Goal: Answer question/provide support

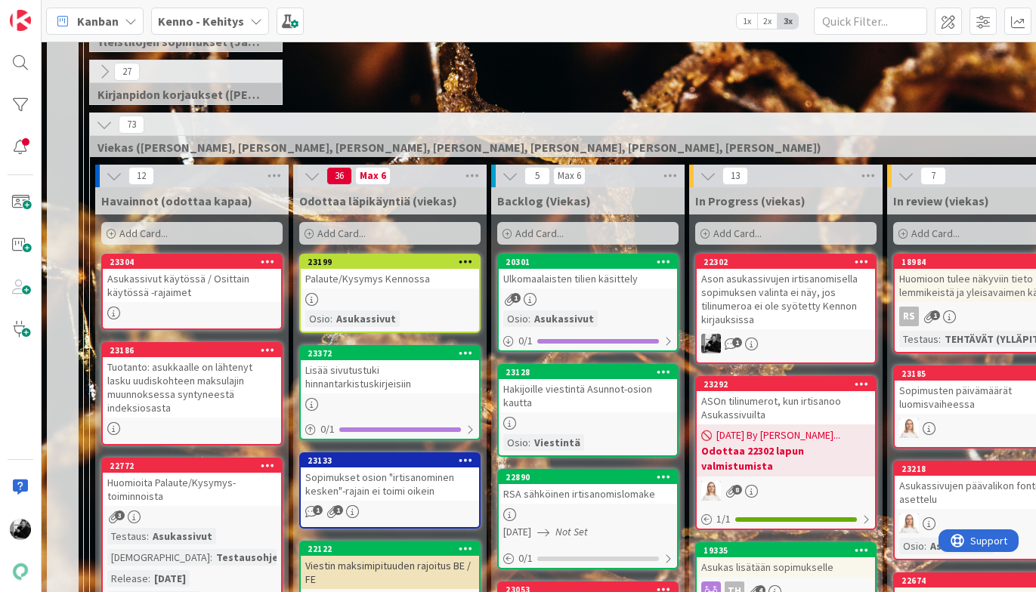
scroll to position [305, 0]
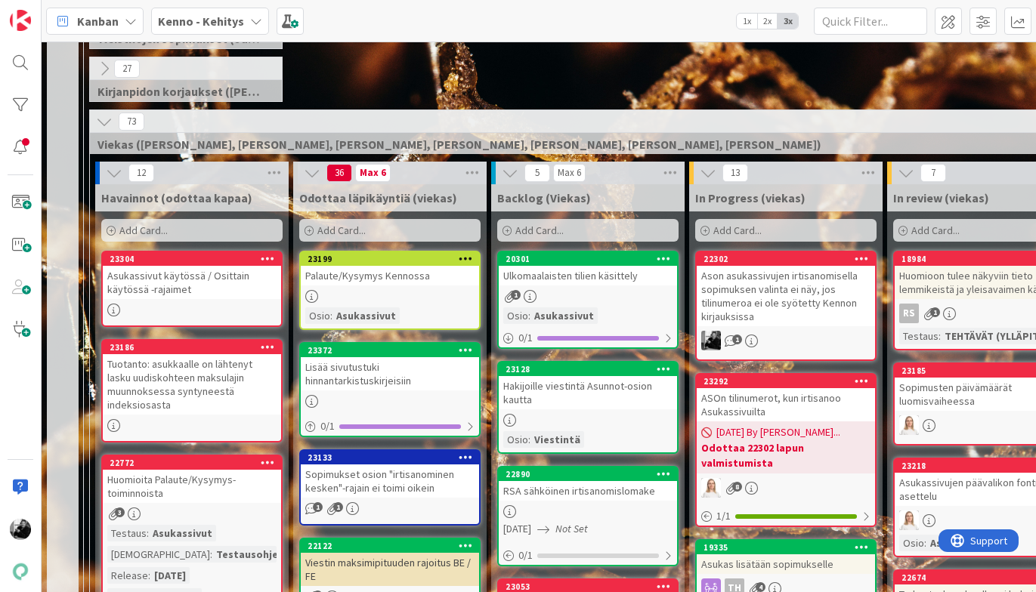
click at [783, 307] on div "Ason asukassivujen irtisanomisella sopimuksen valinta ei näy, jos tilinumeroa e…" at bounding box center [786, 296] width 178 height 60
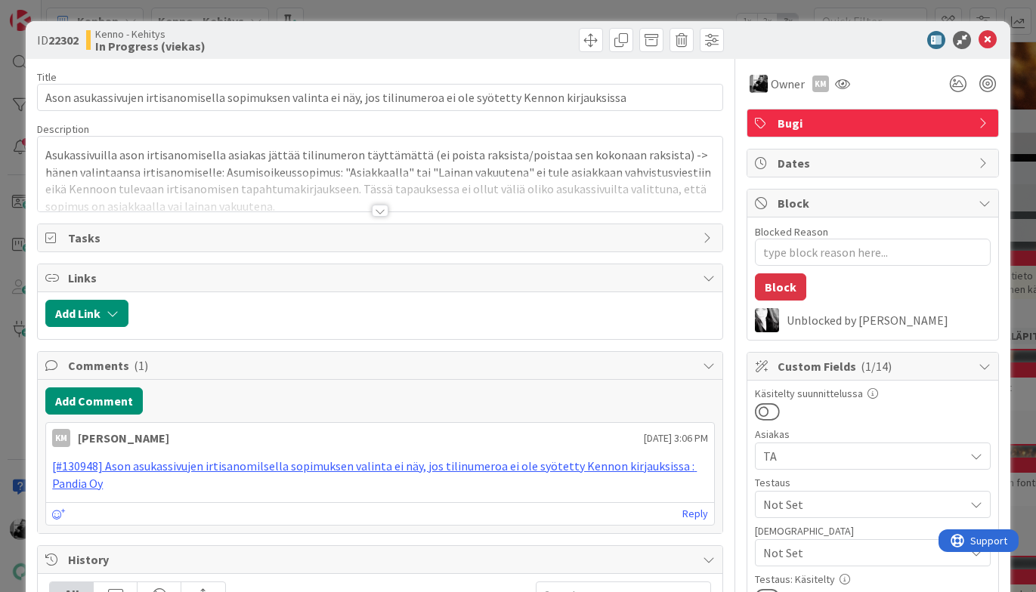
click at [378, 209] on div at bounding box center [380, 211] width 17 height 12
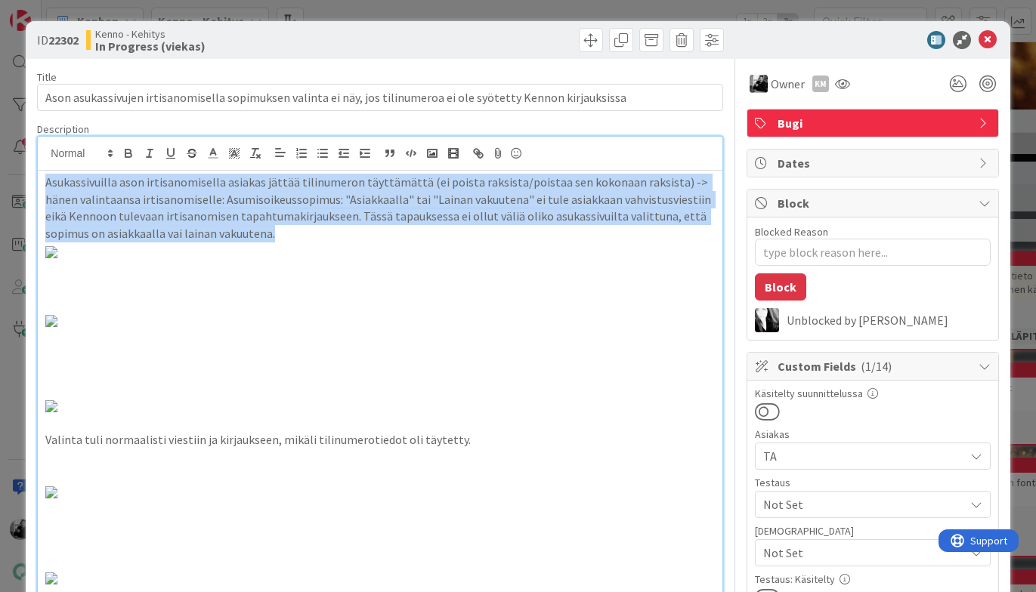
drag, startPoint x: 239, startPoint y: 236, endPoint x: 42, endPoint y: 186, distance: 203.6
click at [42, 186] on div "Asukassivuilla ason irtisanomisella asiakas jättää tilinumeron täyttämättä (ei …" at bounding box center [380, 575] width 684 height 808
copy p "Asukassivuilla ason irtisanomisella asiakas jättää tilinumeron täyttämättä (ei …"
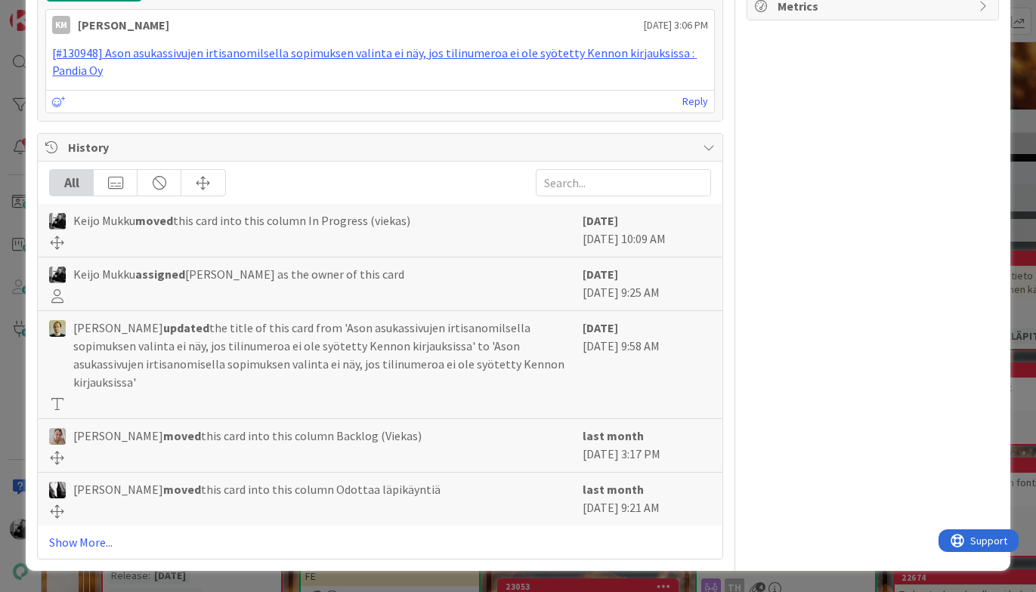
scroll to position [1291, 0]
drag, startPoint x: 465, startPoint y: 339, endPoint x: 19, endPoint y: 339, distance: 445.7
click at [19, 339] on div "ID 22302 Kenno - Kehitys In Progress (viekas) Title 113 / 128 Ason asukassivuje…" at bounding box center [518, 296] width 1036 height 592
copy p "Valinta tuli normaalisti viestiin ja kirjaukseen, mikäli tilinumerotiedot oli t…"
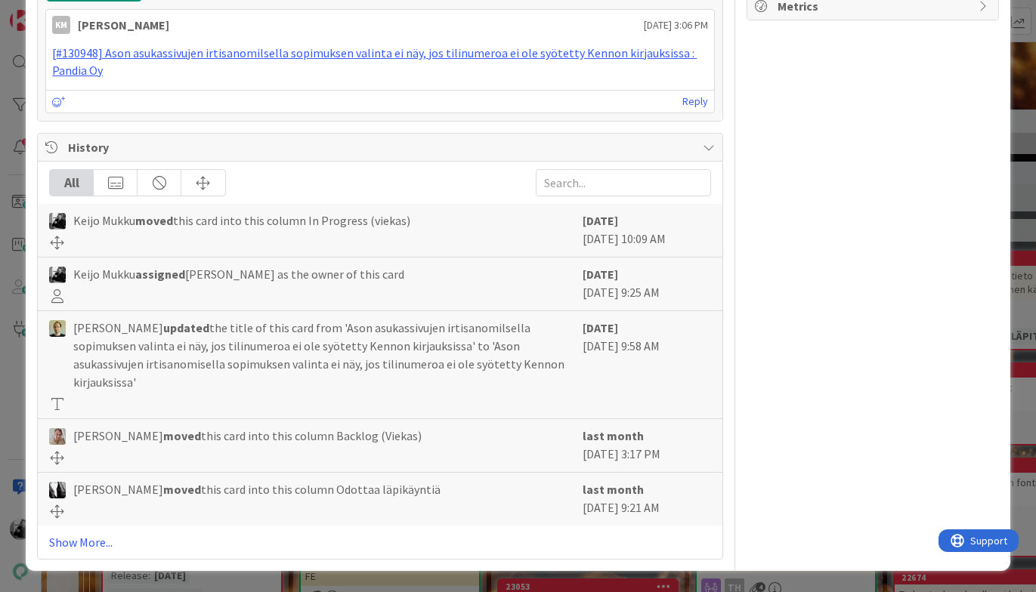
drag, startPoint x: 542, startPoint y: 292, endPoint x: 45, endPoint y: 240, distance: 499.8
drag, startPoint x: 712, startPoint y: 304, endPoint x: 150, endPoint y: 302, distance: 562.1
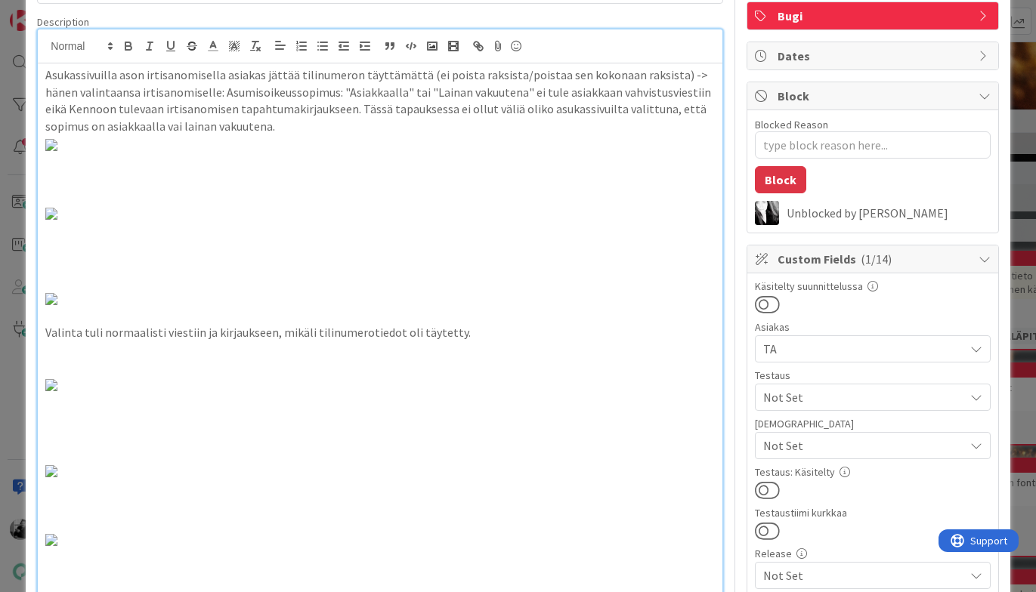
scroll to position [130, 0]
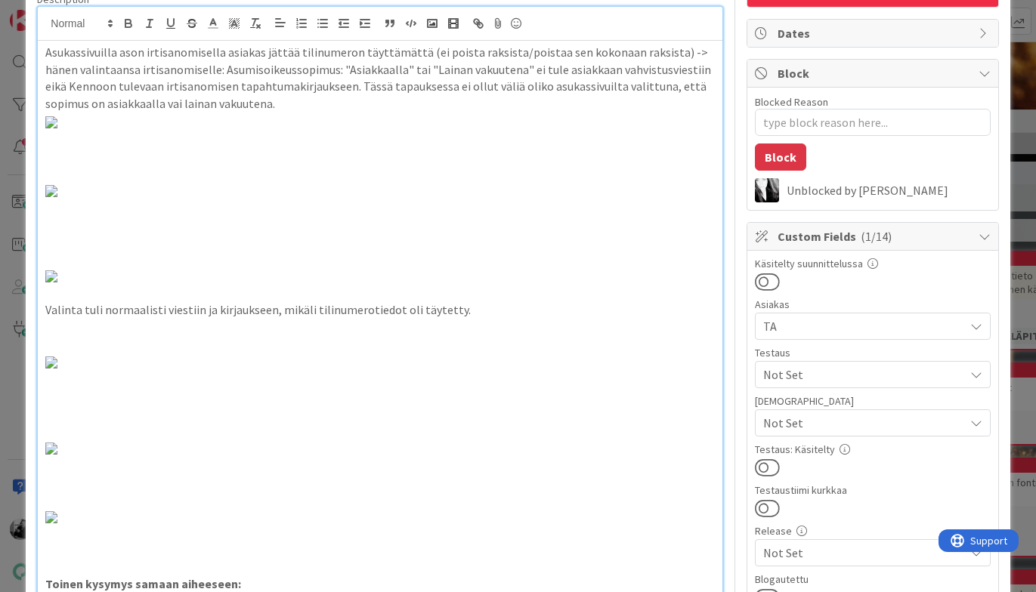
click at [57, 128] on img at bounding box center [51, 122] width 12 height 12
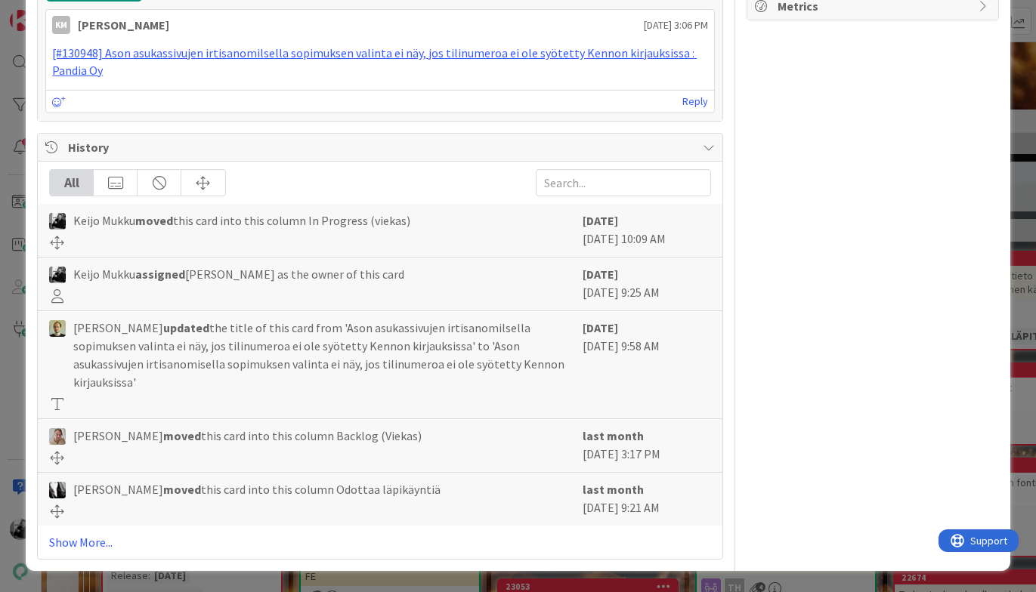
scroll to position [2720, 0]
drag, startPoint x: 46, startPoint y: 418, endPoint x: 510, endPoint y: 484, distance: 468.6
copy div "Toinen kysymys samaan aiheeseen: Jos asiakas valitsee asukassivuilla, että sopi…"
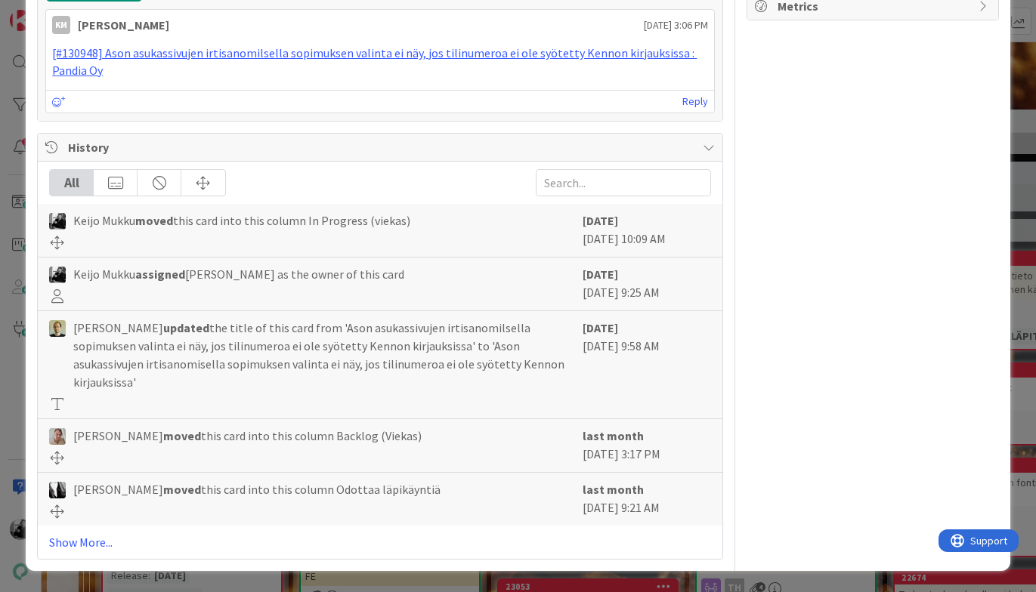
drag, startPoint x: 716, startPoint y: 133, endPoint x: -7, endPoint y: 125, distance: 723.0
click at [0, 125] on html "Kanban Kenno - Kehitys 1x 2x 3x 3 Kenno on paras 343 Tekninen feature suunnitte…" at bounding box center [518, 296] width 1036 height 592
copy p "mutta jos asiakas valitsee asumisoikeussopimus on Asukkaalla -> "Tarkastele muu…"
drag, startPoint x: 697, startPoint y: 289, endPoint x: 36, endPoint y: 286, distance: 661.8
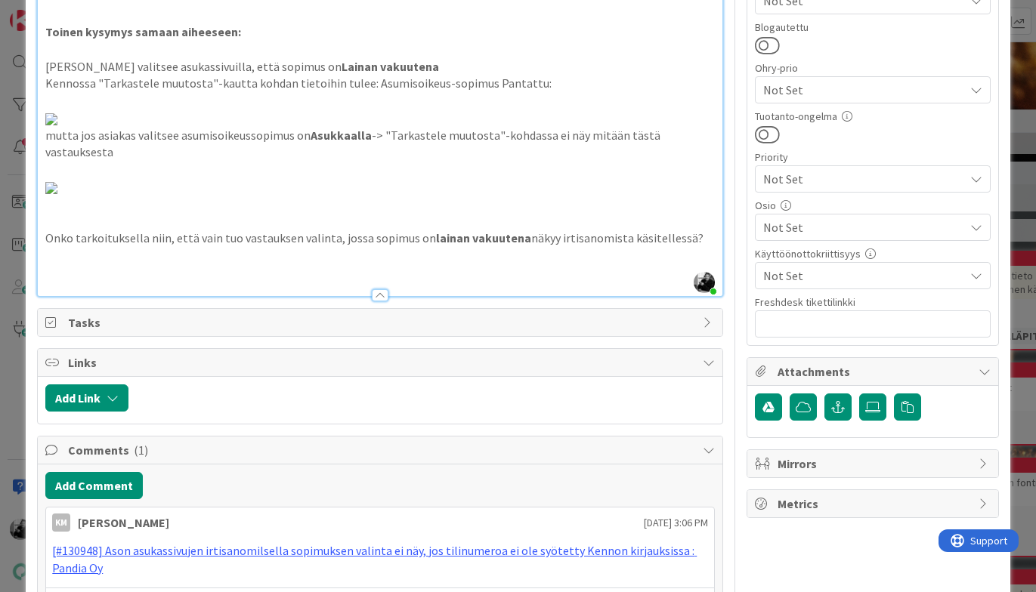
scroll to position [698, 0]
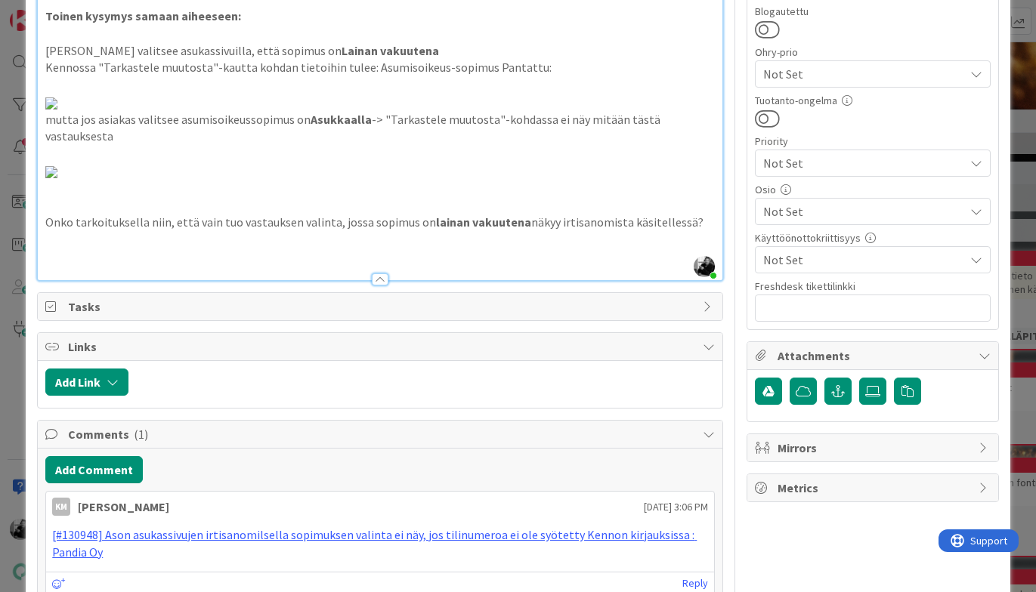
click at [968, 357] on span "Attachments" at bounding box center [873, 356] width 193 height 18
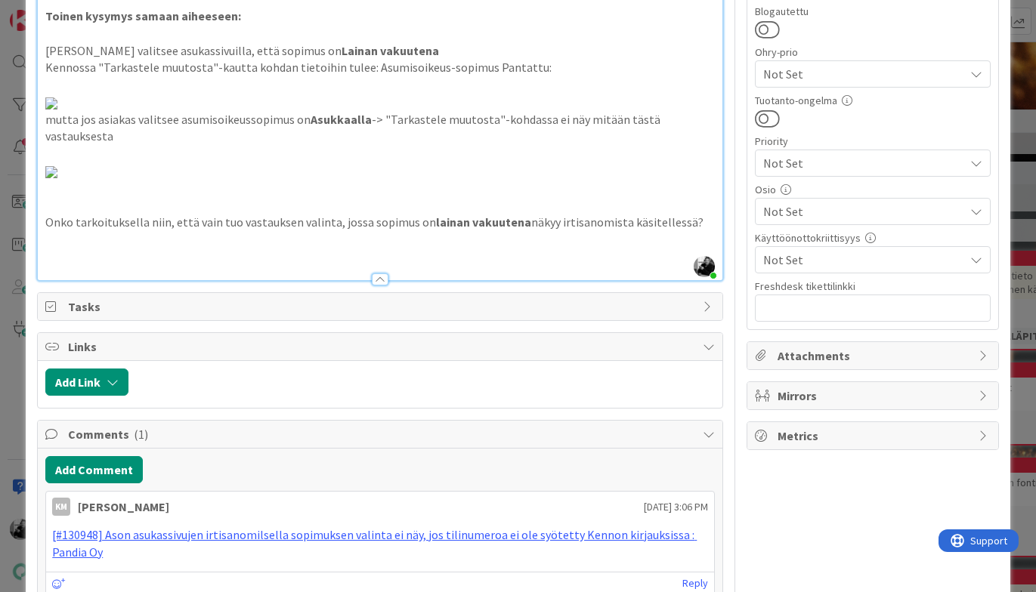
click at [968, 357] on span "Attachments" at bounding box center [873, 356] width 193 height 18
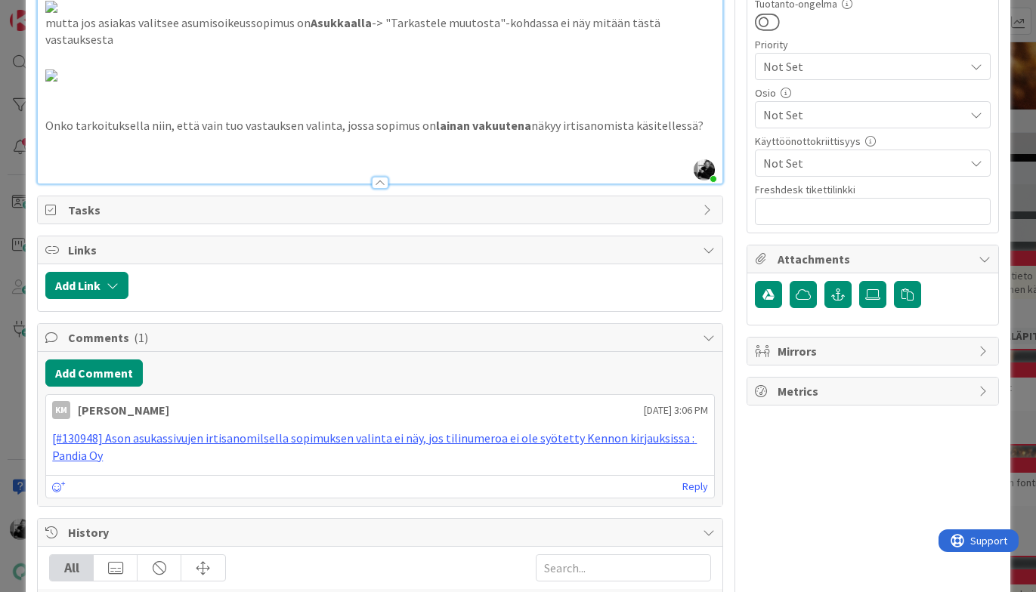
scroll to position [838, 0]
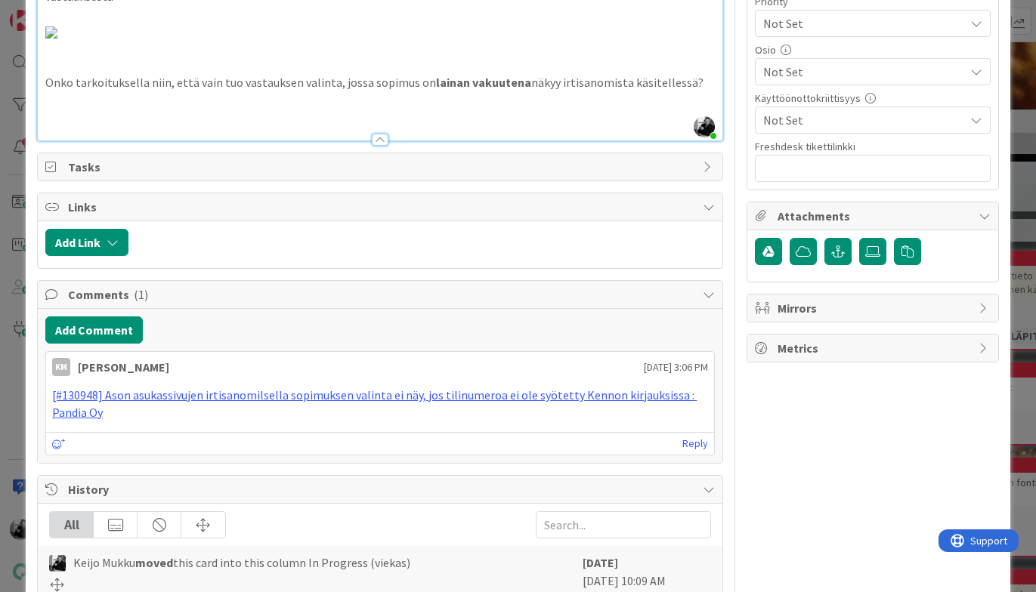
click at [926, 352] on span "Metrics" at bounding box center [873, 348] width 193 height 18
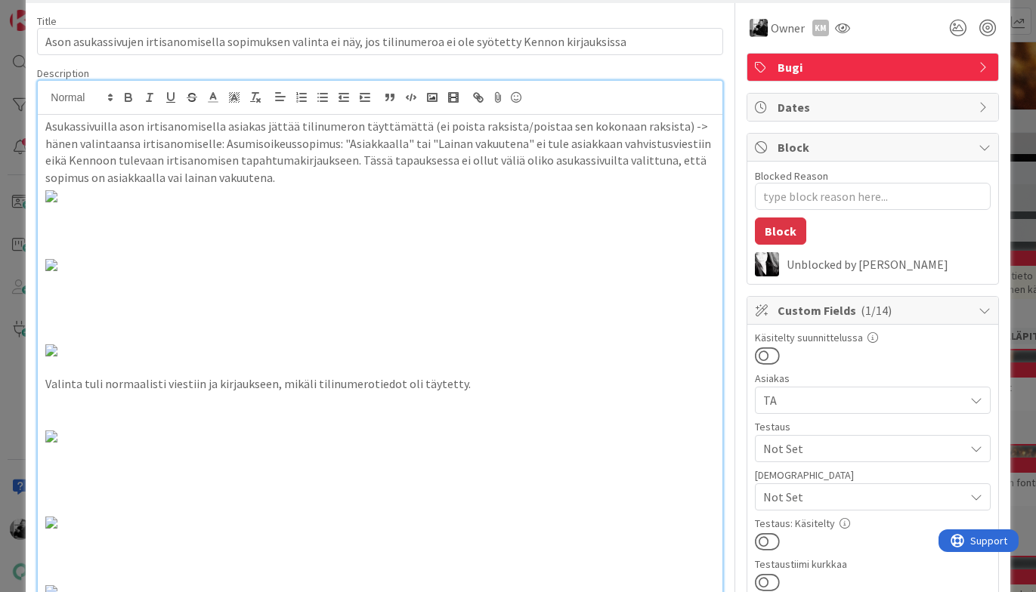
scroll to position [0, 0]
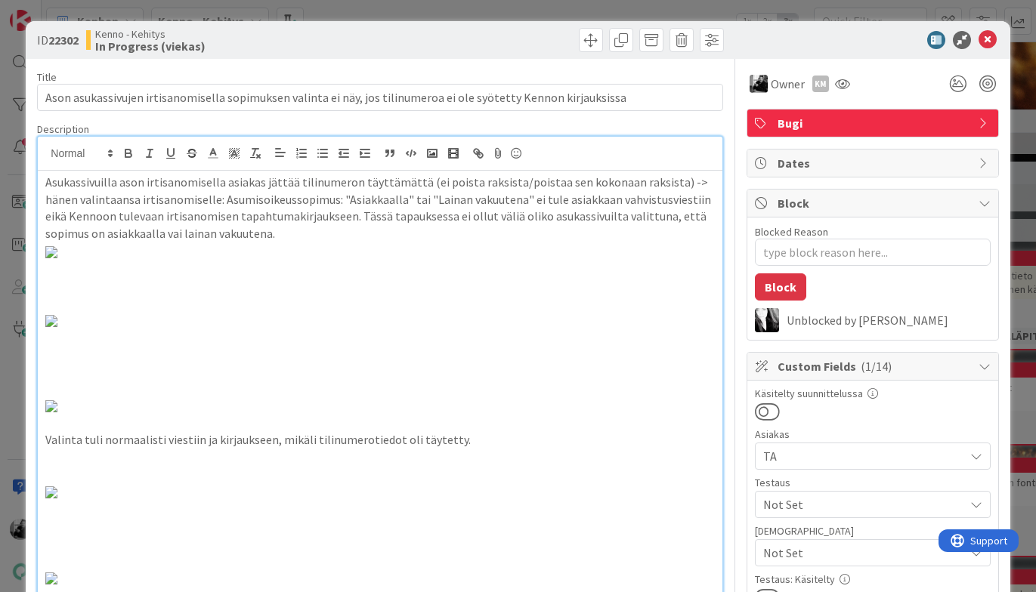
click at [57, 258] on img at bounding box center [51, 252] width 12 height 12
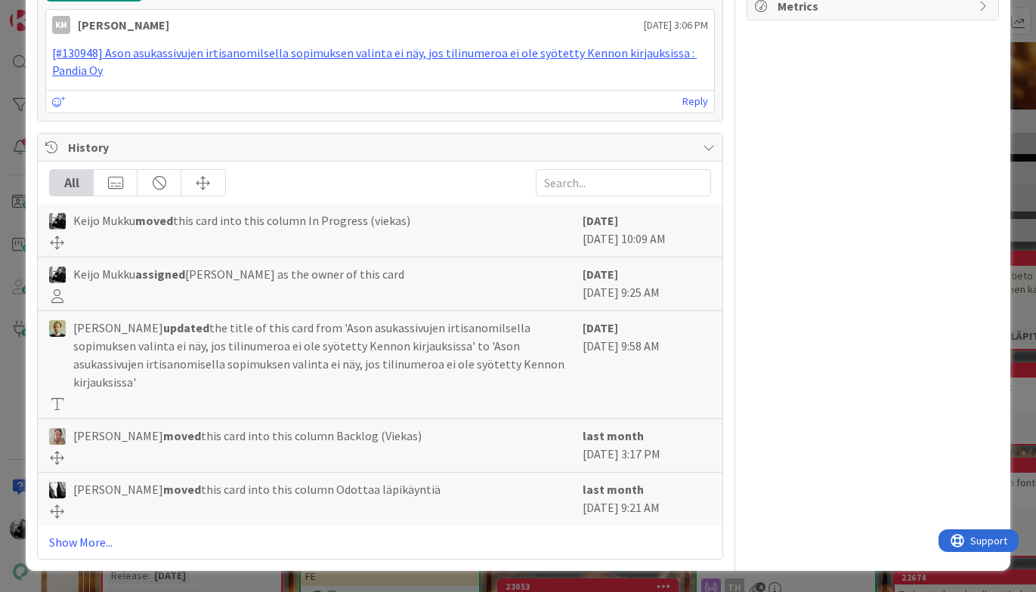
scroll to position [2637, 0]
type textarea "x"
